Goal: Use online tool/utility: Use online tool/utility

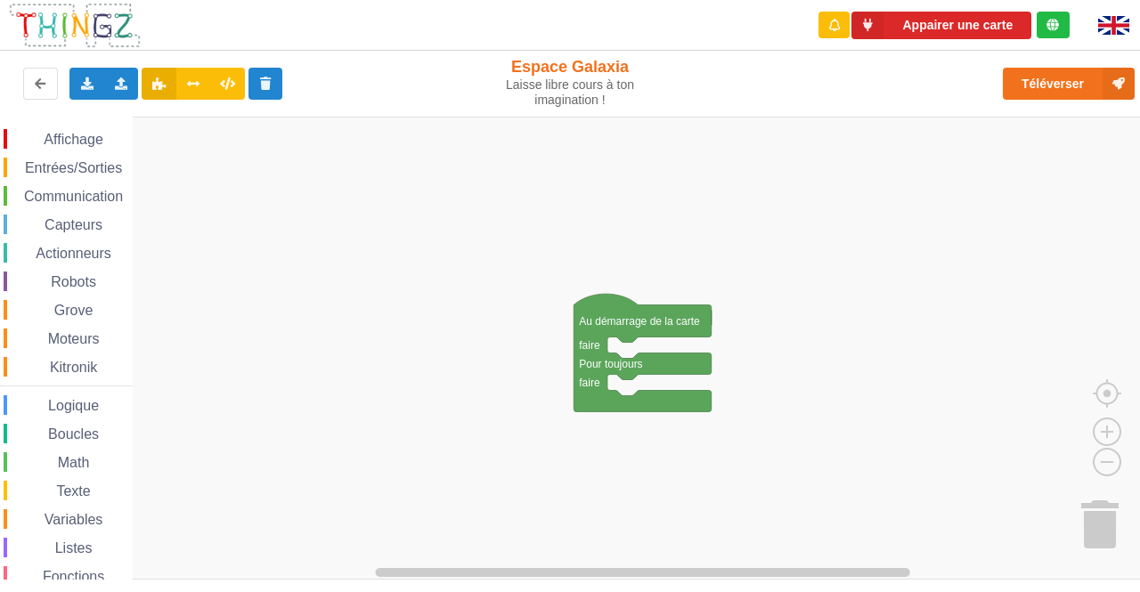
click at [69, 196] on span "Communication" at bounding box center [73, 196] width 104 height 15
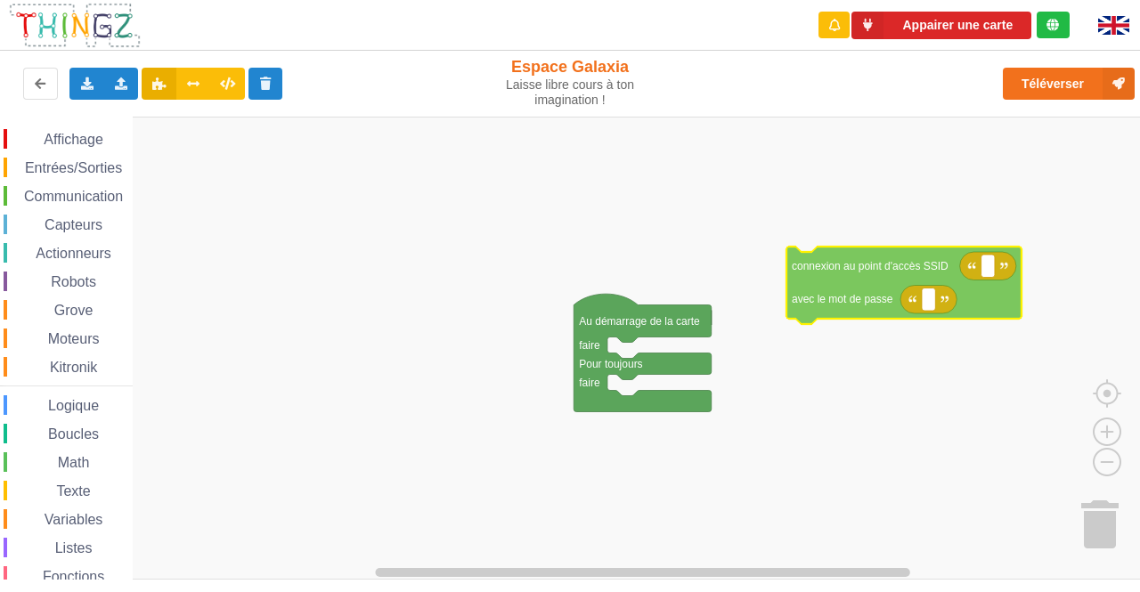
click at [848, 271] on div "Affichage Entrées/Sorties Communication Capteurs Actionneurs Robots Grove Moteu…" at bounding box center [576, 348] width 1152 height 463
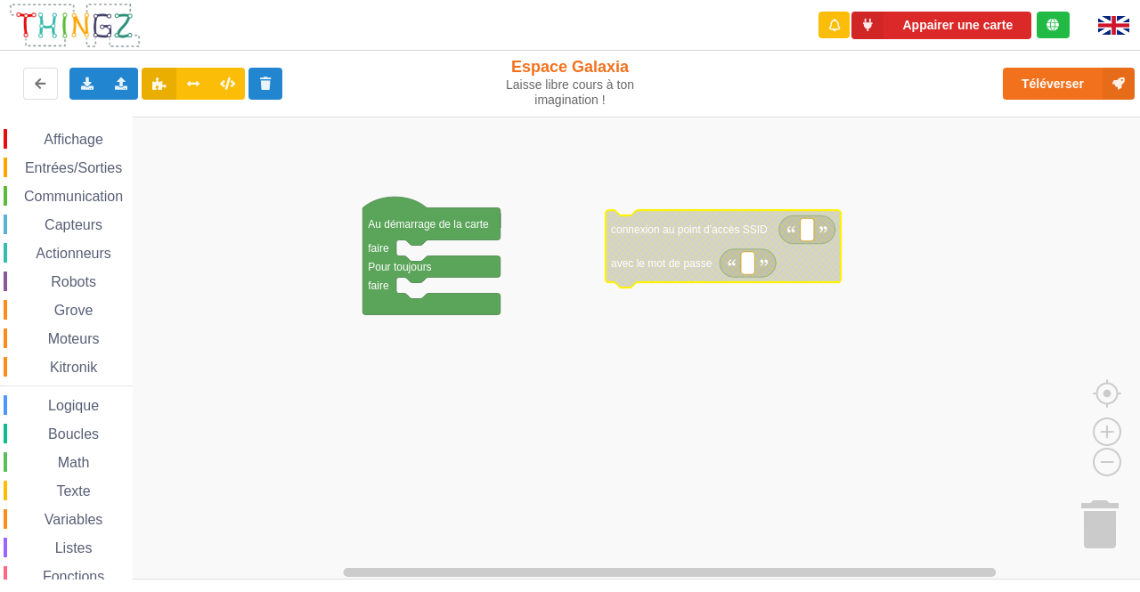
click at [809, 232] on rect "Espace de travail de Blocky" at bounding box center [807, 229] width 13 height 23
type input "technoa5"
type input "1234567890"
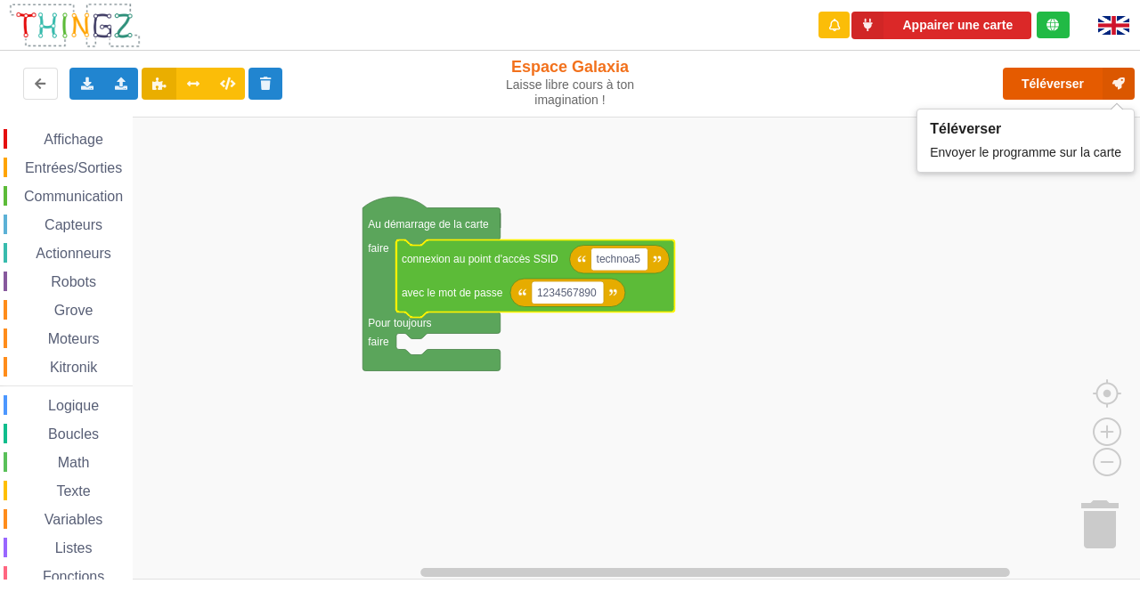
click at [1045, 85] on button "Téléverser" at bounding box center [1069, 84] width 132 height 32
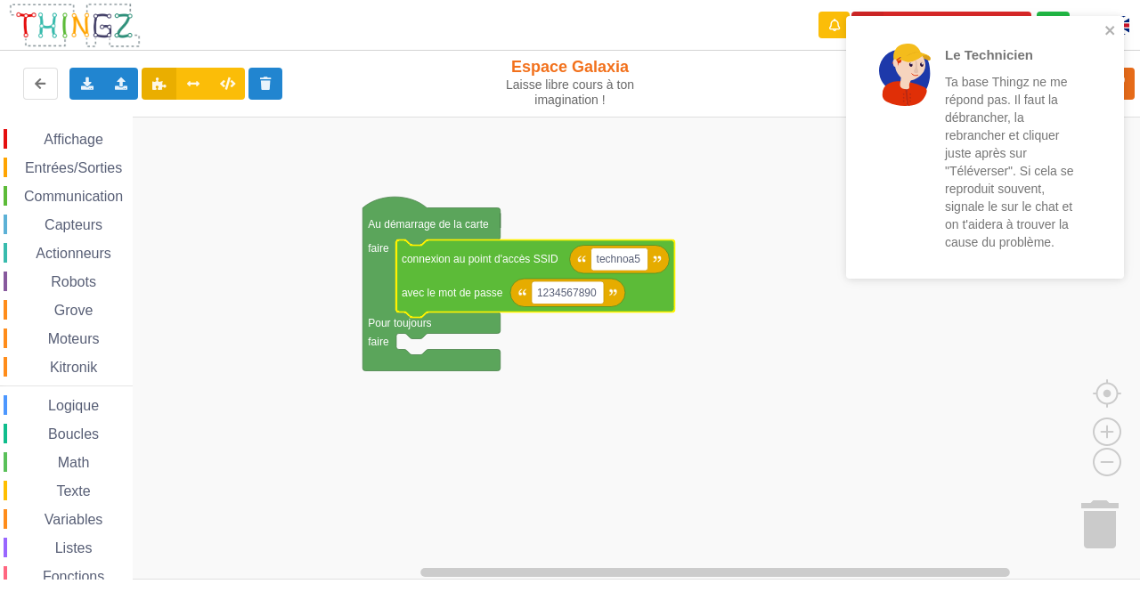
click at [900, 119] on div at bounding box center [905, 147] width 62 height 207
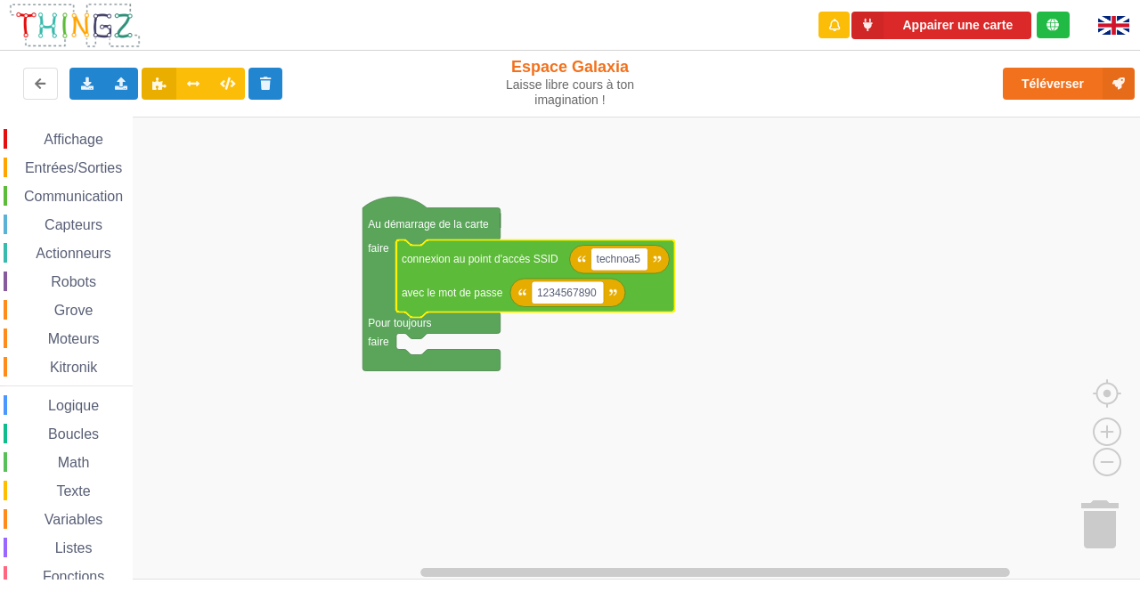
click at [1034, 78] on div "Le Technicien Ta base Thingz ne me répond pas. Il faut la débrancher, la rebran…" at bounding box center [984, 153] width 285 height 282
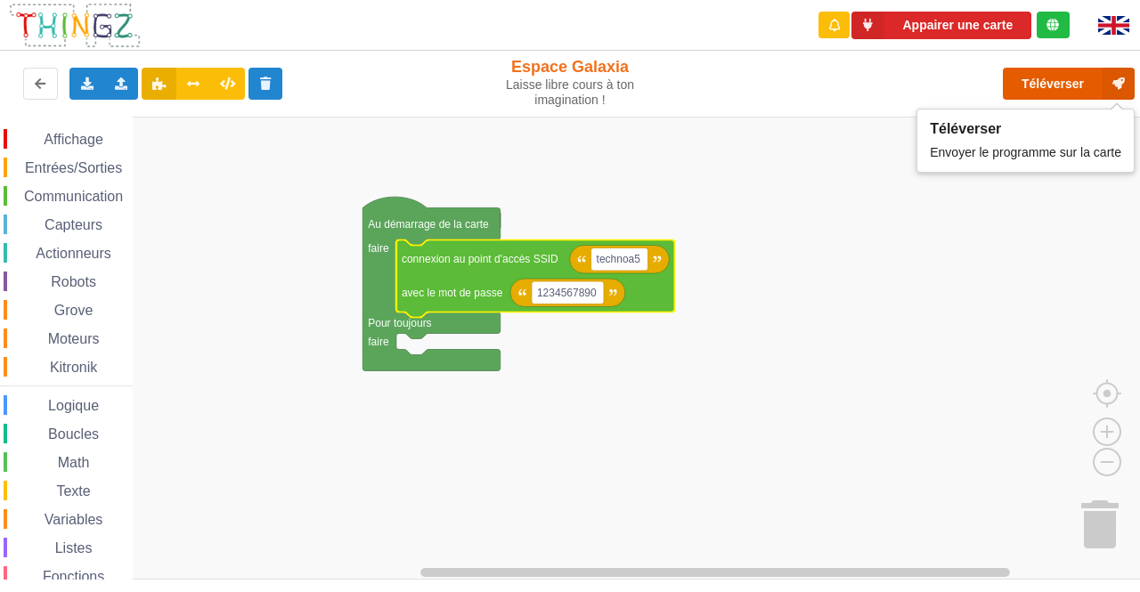
click at [1061, 83] on button "Téléverser" at bounding box center [1069, 84] width 132 height 32
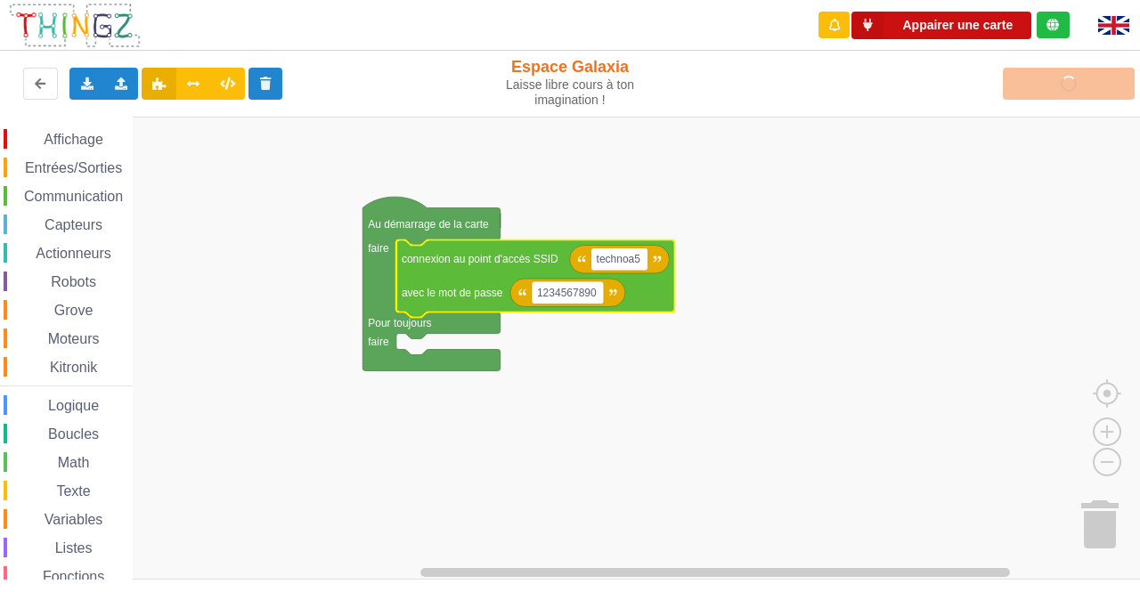
click at [980, 28] on button "Appairer une carte" at bounding box center [941, 26] width 180 height 28
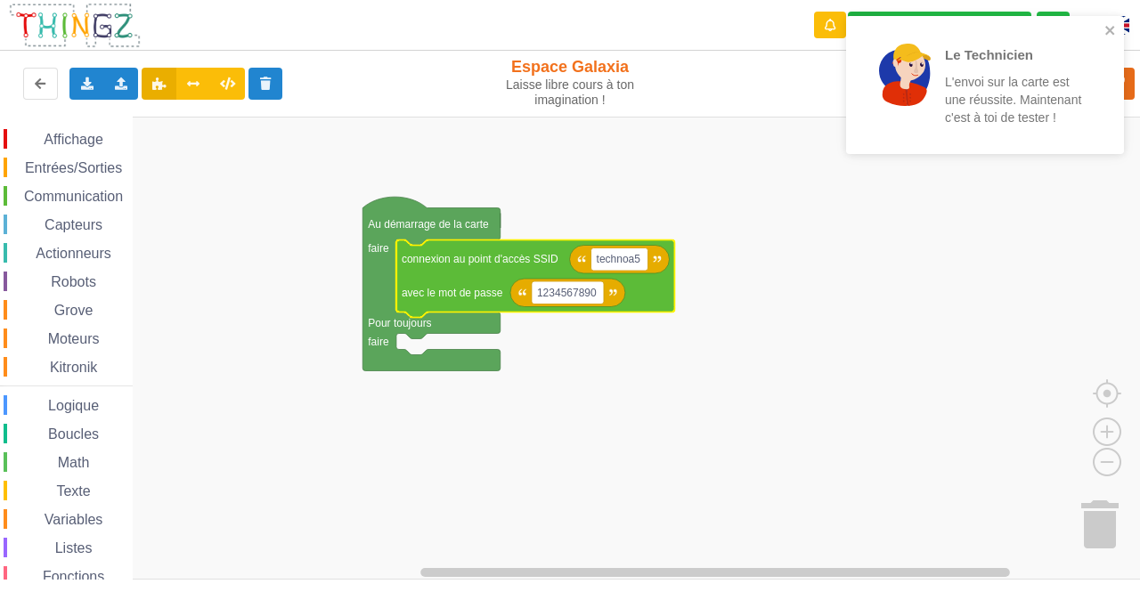
click at [946, 64] on p "Le Technicien" at bounding box center [1014, 54] width 139 height 19
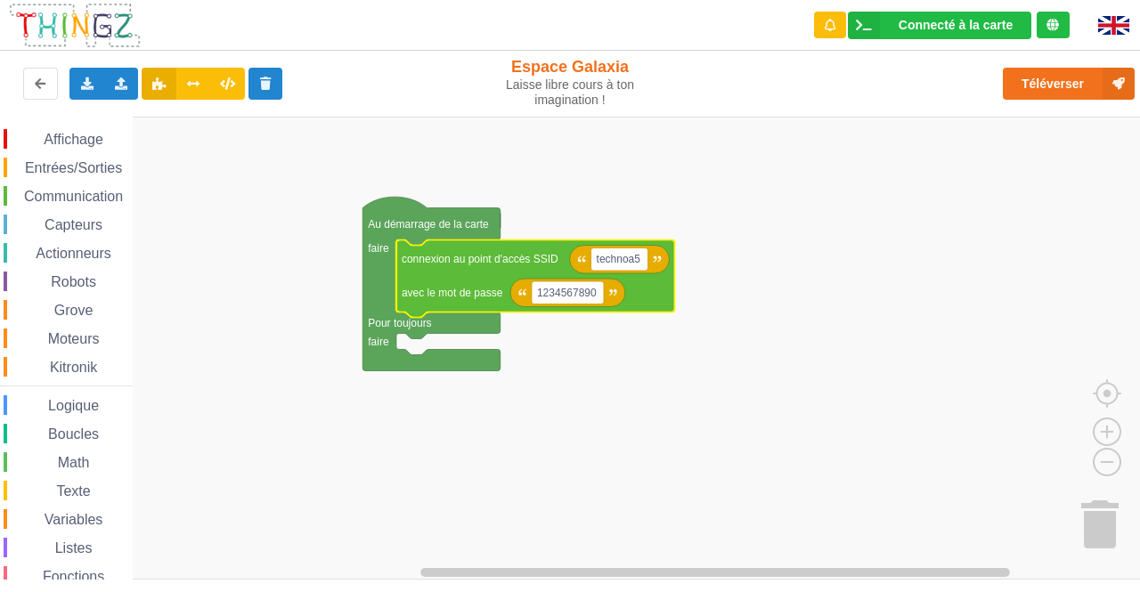
click at [1039, 85] on div "Le Technicien L'envoi sur la carte est une réussite. Maintenant c'est à toi de …" at bounding box center [984, 91] width 285 height 158
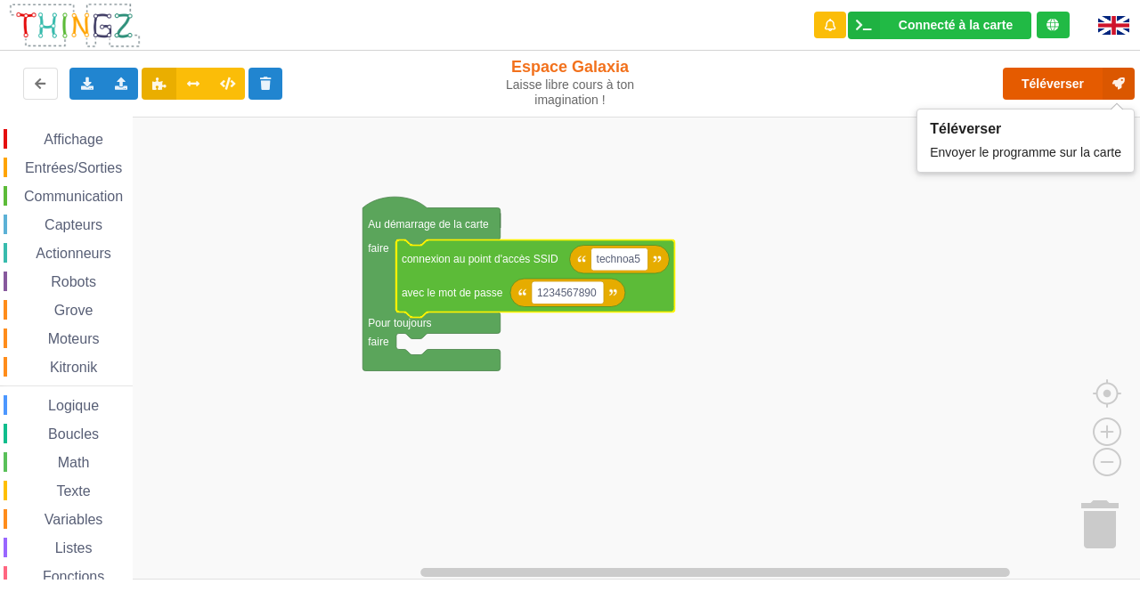
click at [1039, 85] on button "Téléverser" at bounding box center [1069, 84] width 132 height 32
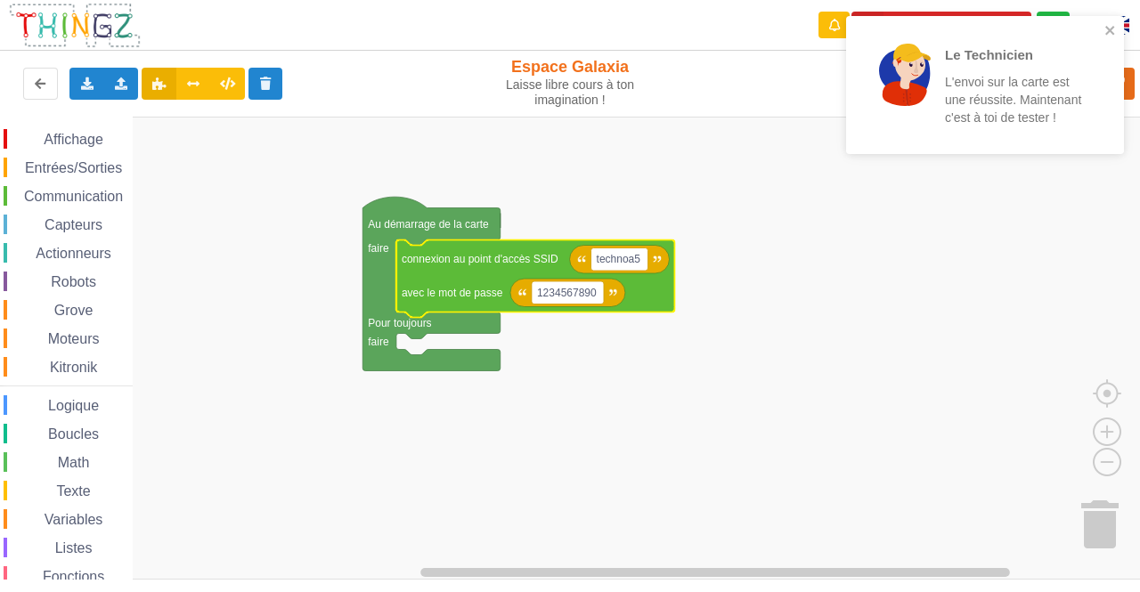
click at [1032, 89] on p "L'envoi sur la carte est une réussite. Maintenant c'est à toi de tester !" at bounding box center [1014, 99] width 139 height 53
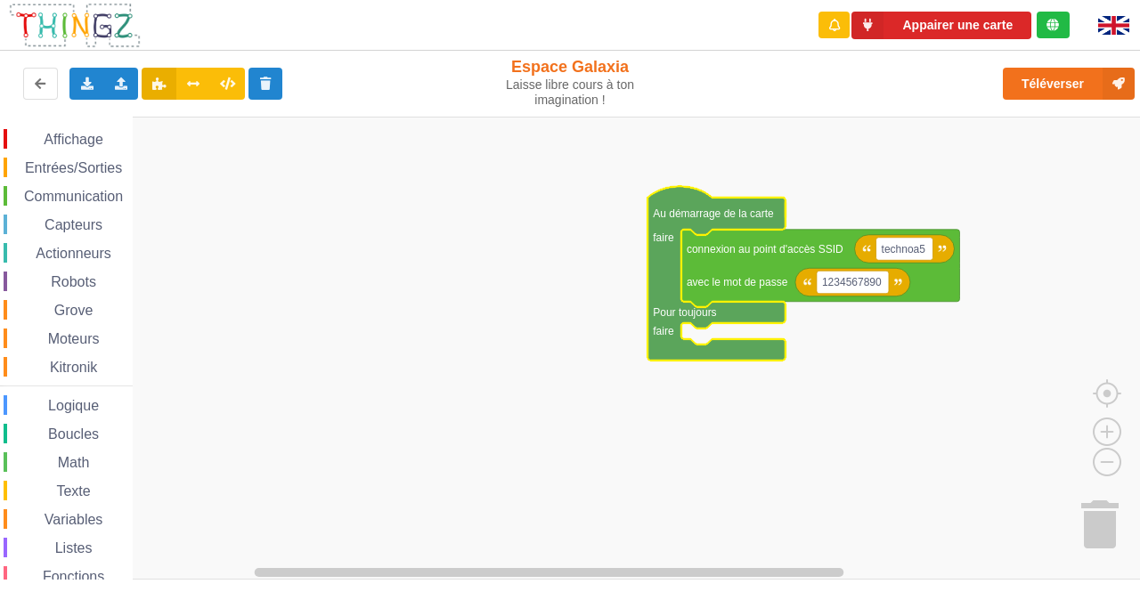
click at [61, 195] on span "Communication" at bounding box center [73, 196] width 104 height 15
